Goal: Information Seeking & Learning: Learn about a topic

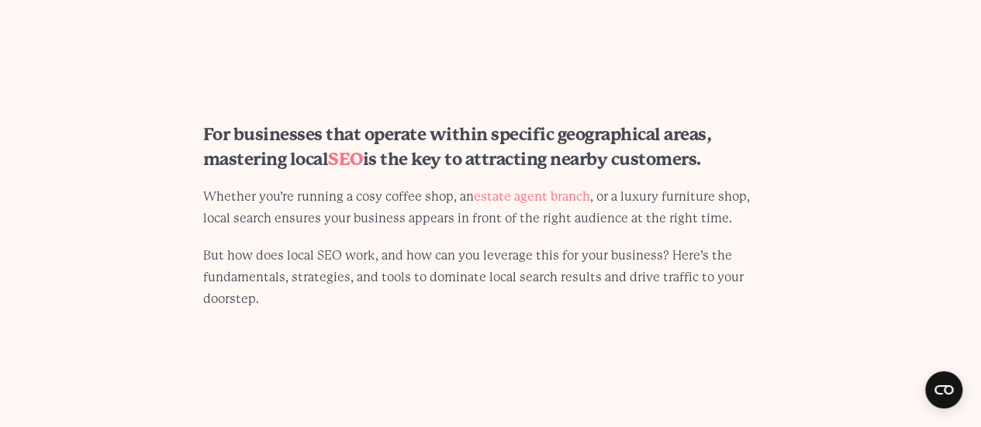
scroll to position [931, 0]
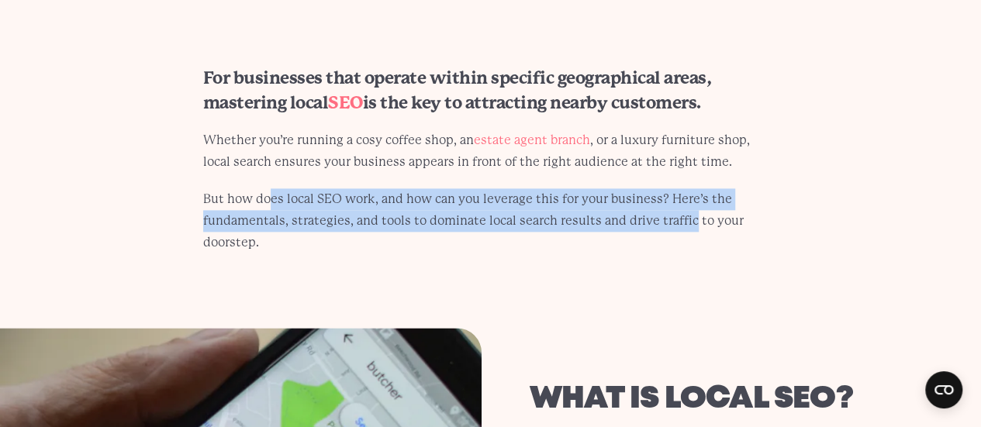
drag, startPoint x: 271, startPoint y: 204, endPoint x: 686, endPoint y: 223, distance: 415.4
click at [686, 223] on p "But how does local SEO work, and how can you leverage this for your business? H…" at bounding box center [490, 220] width 575 height 65
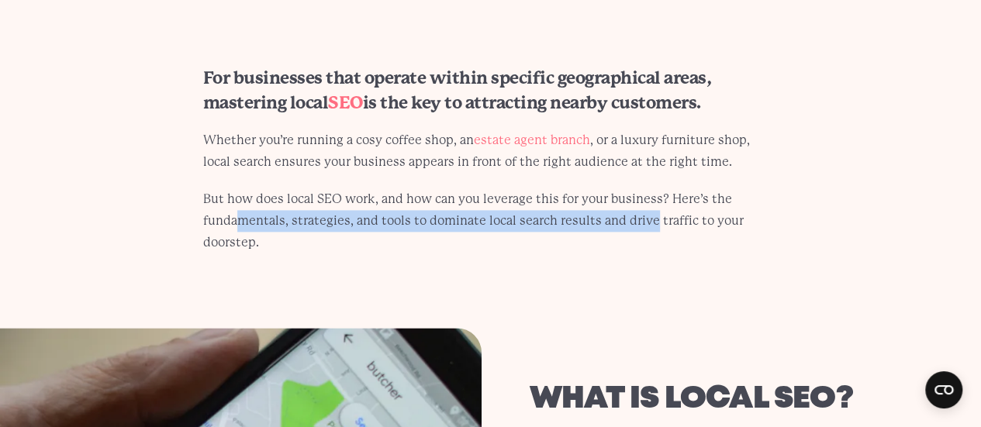
drag, startPoint x: 245, startPoint y: 219, endPoint x: 647, endPoint y: 223, distance: 401.8
click at [647, 223] on p "But how does local SEO work, and how can you leverage this for your business? H…" at bounding box center [490, 220] width 575 height 65
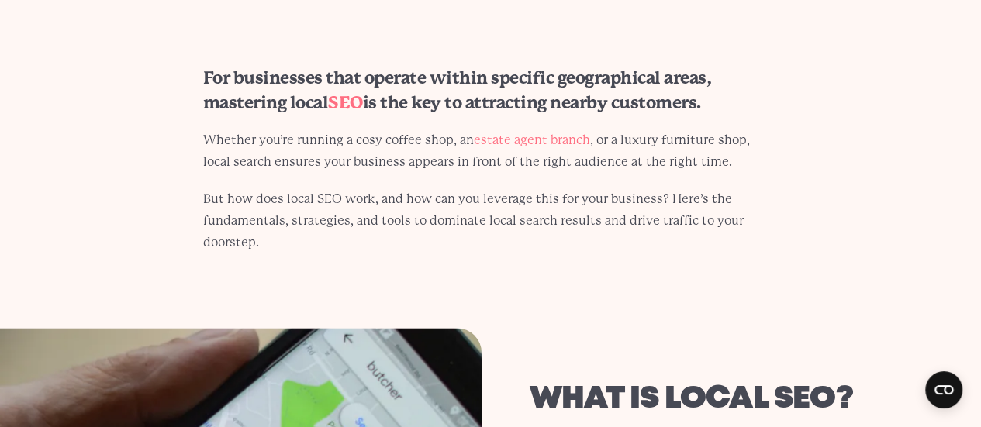
scroll to position [1319, 0]
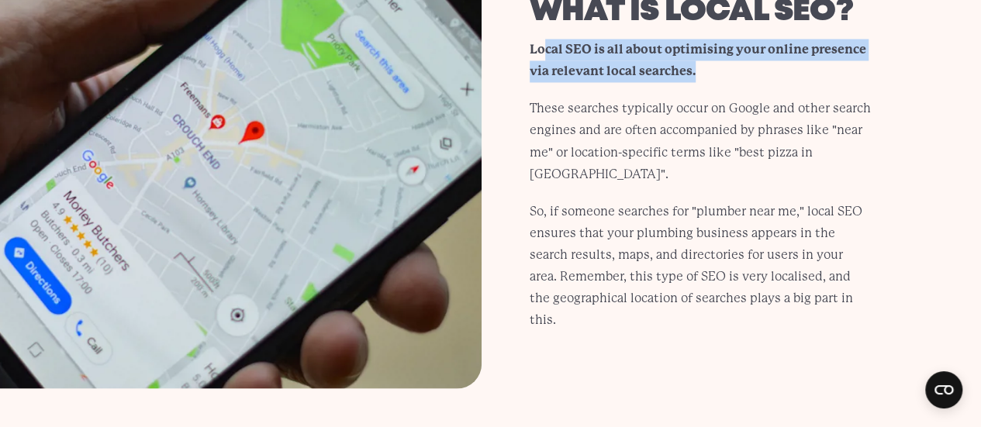
drag, startPoint x: 541, startPoint y: 71, endPoint x: 736, endPoint y: 99, distance: 196.8
click at [736, 82] on p "Local SEO is all about optimising your online presence via relevant local searc…" at bounding box center [701, 60] width 343 height 43
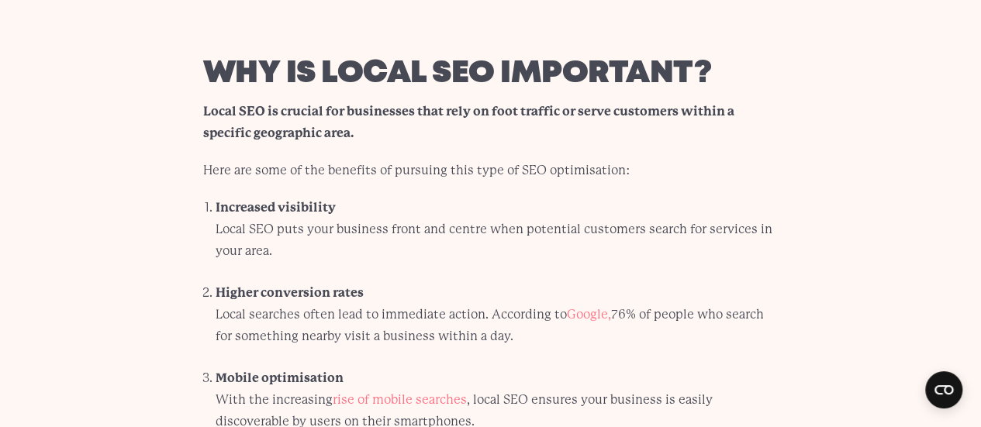
scroll to position [1784, 0]
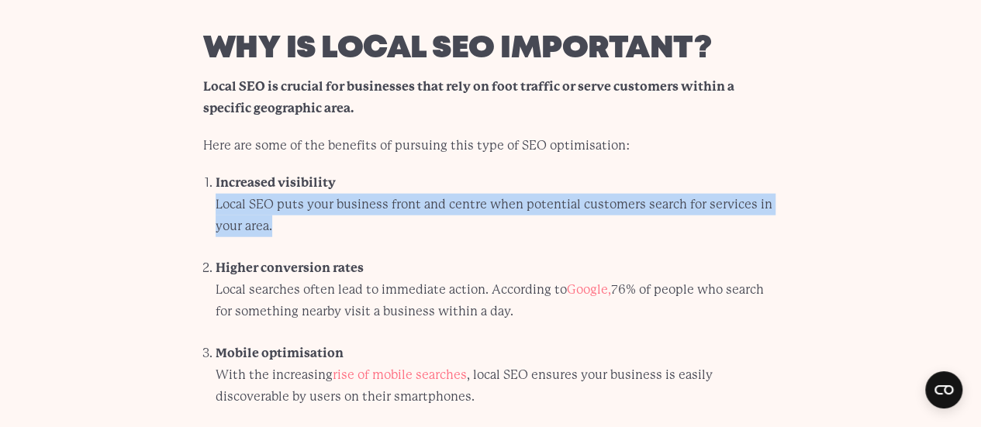
drag, startPoint x: 216, startPoint y: 209, endPoint x: 493, endPoint y: 235, distance: 278.9
click at [493, 235] on ol "Increased visibility Local SEO puts your business front and centre when potenti…" at bounding box center [490, 339] width 575 height 334
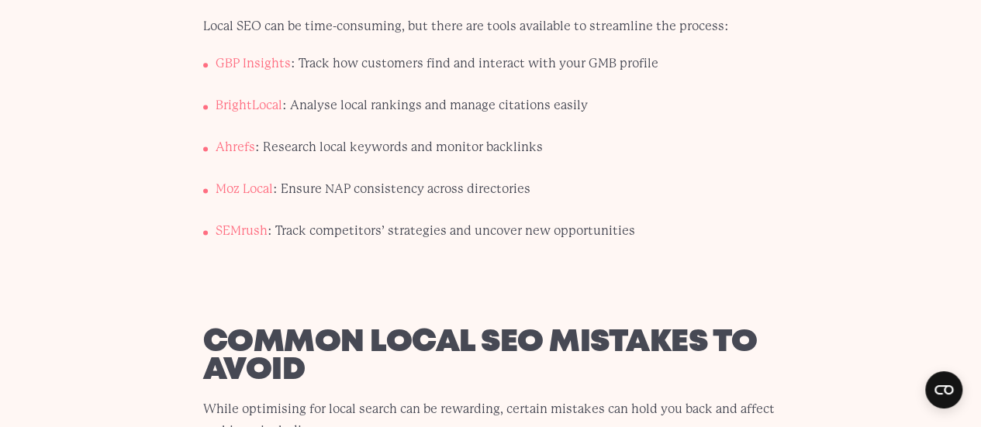
scroll to position [7135, 0]
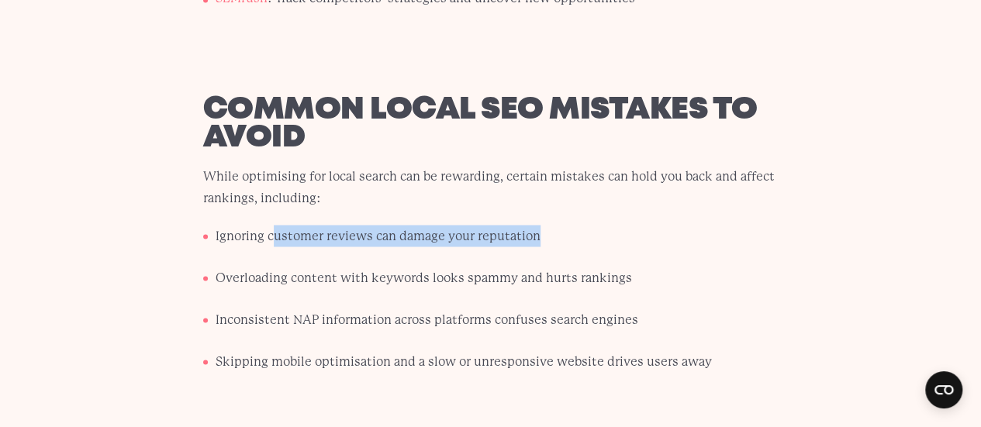
drag, startPoint x: 277, startPoint y: 176, endPoint x: 656, endPoint y: 193, distance: 379.7
click at [656, 225] on li "Ignoring customer reviews can damage your reputation" at bounding box center [497, 242] width 563 height 34
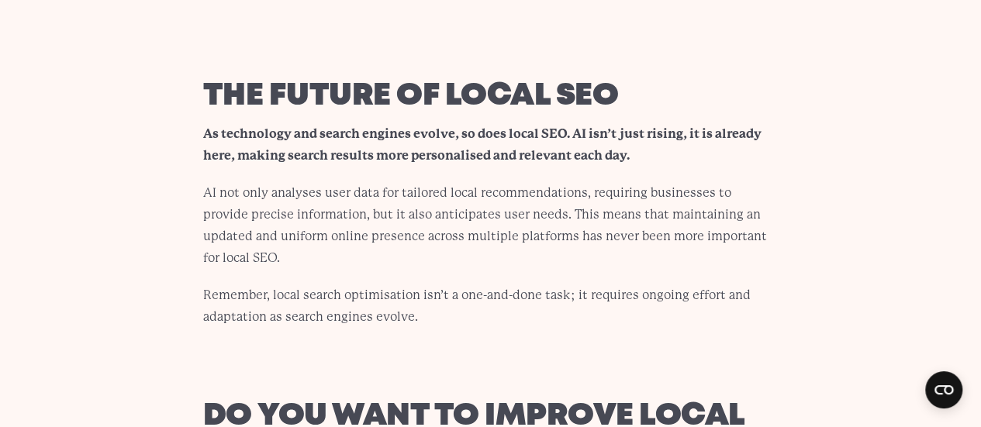
scroll to position [7601, 0]
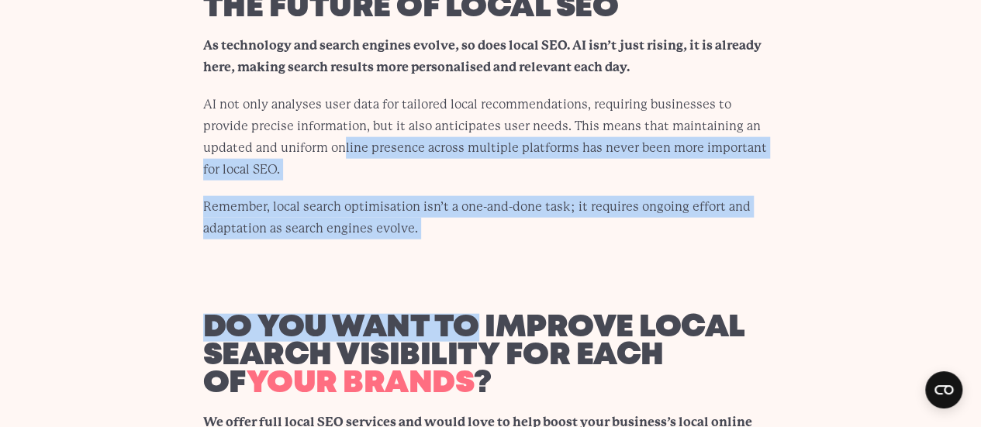
drag, startPoint x: 270, startPoint y: 89, endPoint x: 620, endPoint y: 204, distance: 368.1
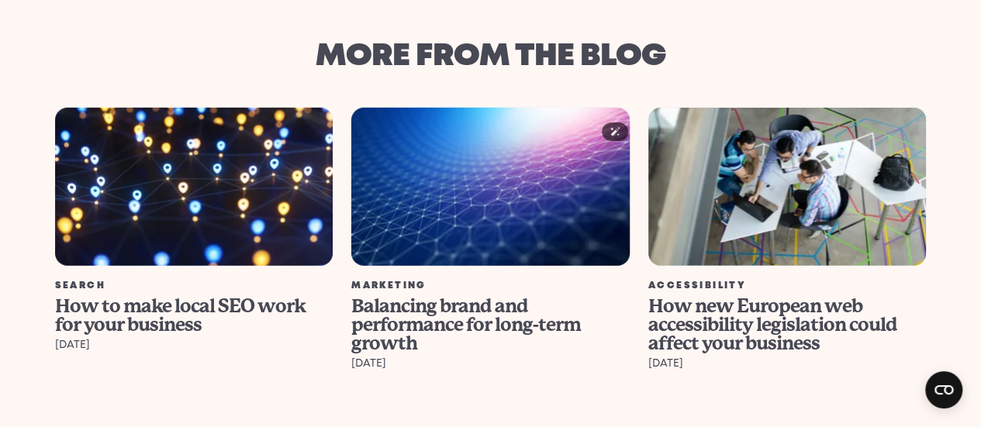
scroll to position [8144, 0]
